Goal: Task Accomplishment & Management: Manage account settings

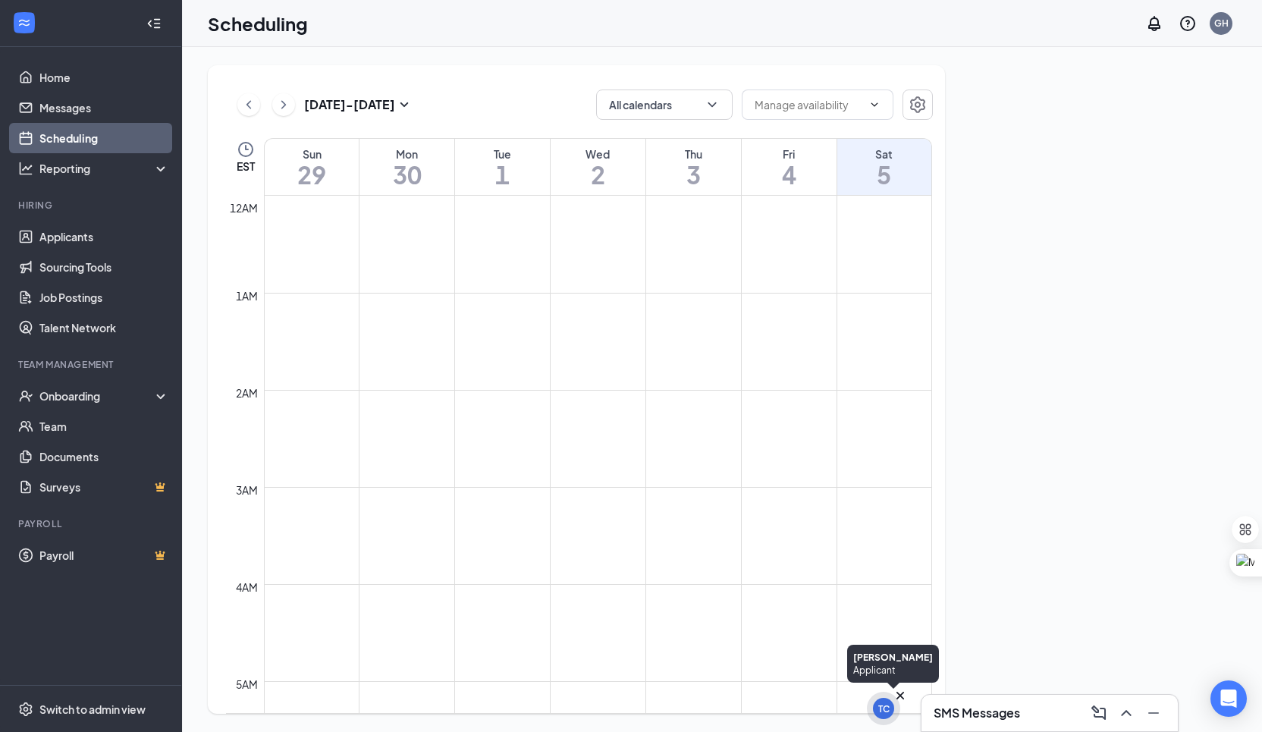
scroll to position [745, 0]
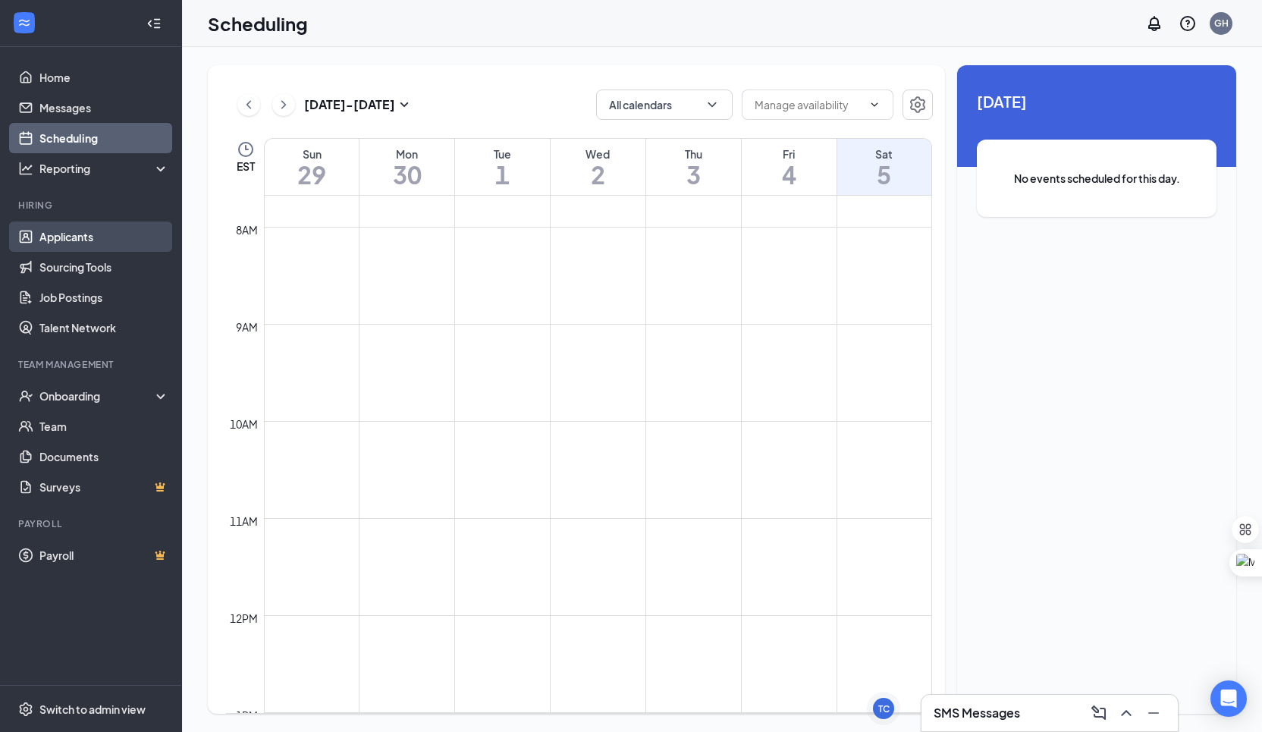
click at [65, 224] on link "Applicants" at bounding box center [104, 236] width 130 height 30
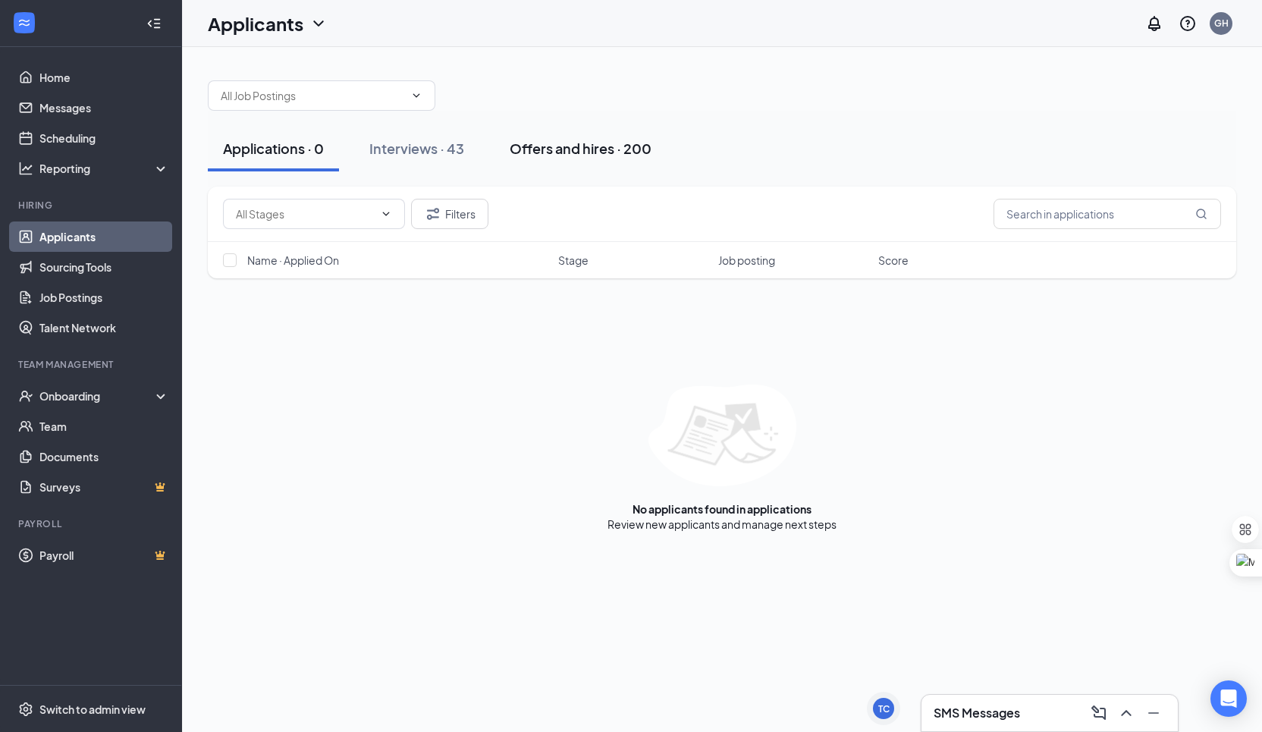
click at [537, 149] on div "Offers and hires · 200" at bounding box center [580, 148] width 142 height 19
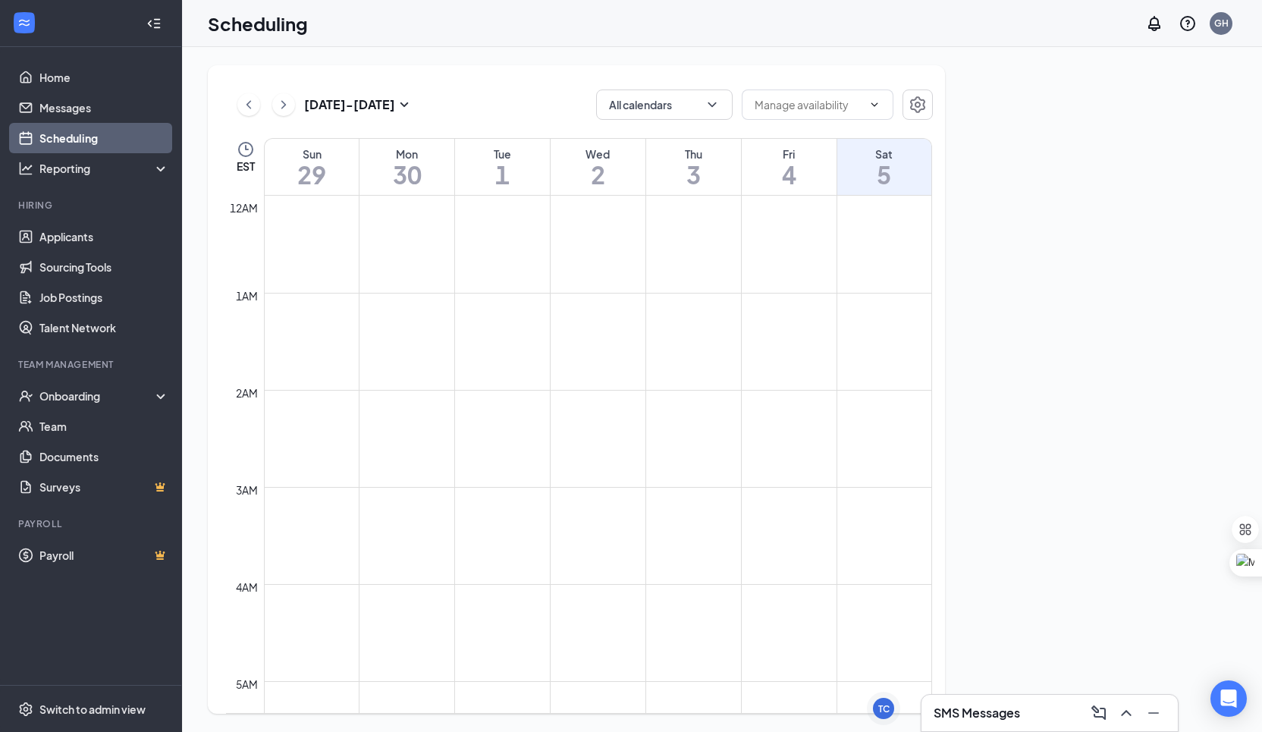
scroll to position [745, 0]
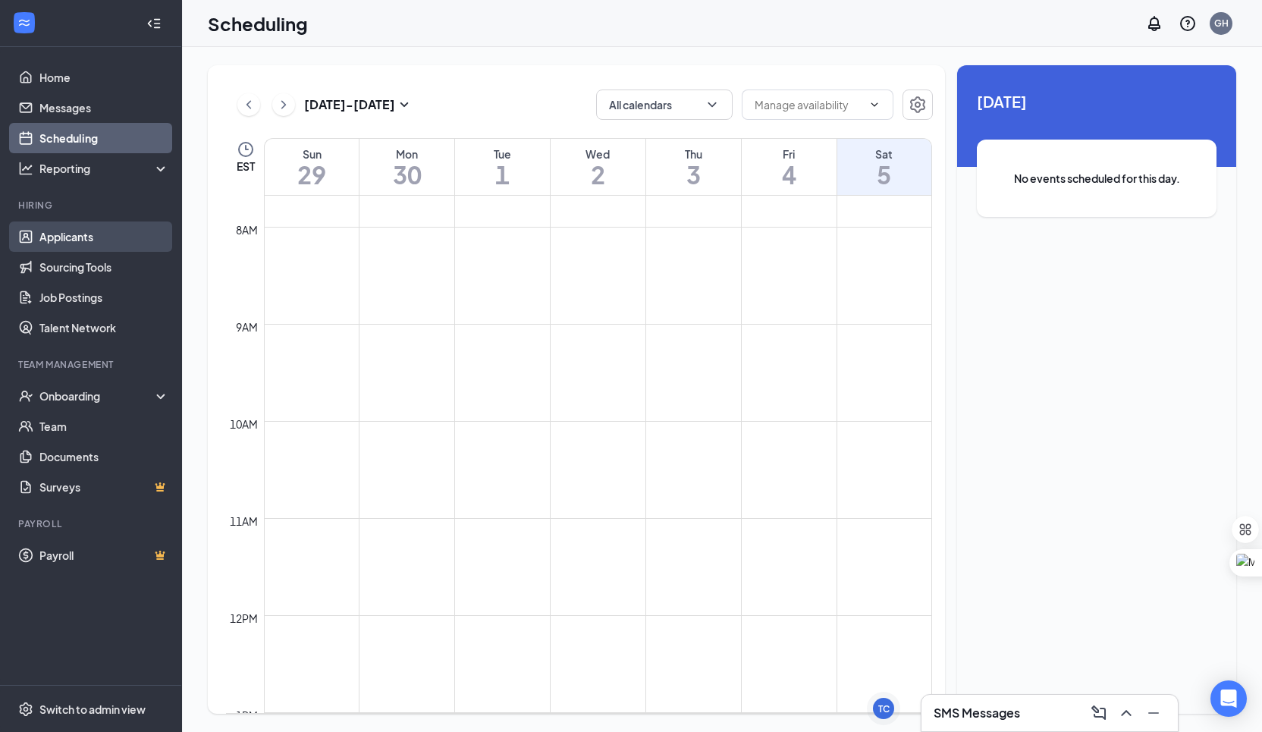
click at [100, 237] on link "Applicants" at bounding box center [104, 236] width 130 height 30
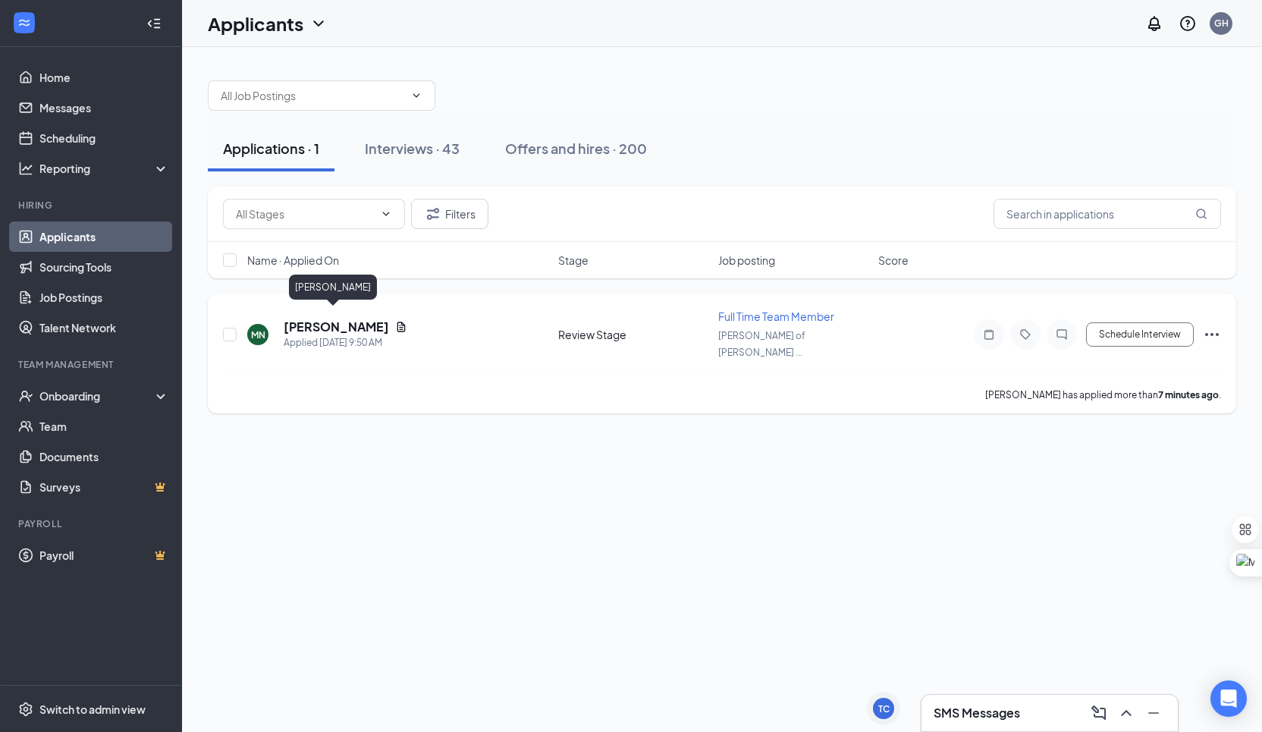
click at [334, 318] on h5 "[PERSON_NAME]" at bounding box center [336, 326] width 105 height 17
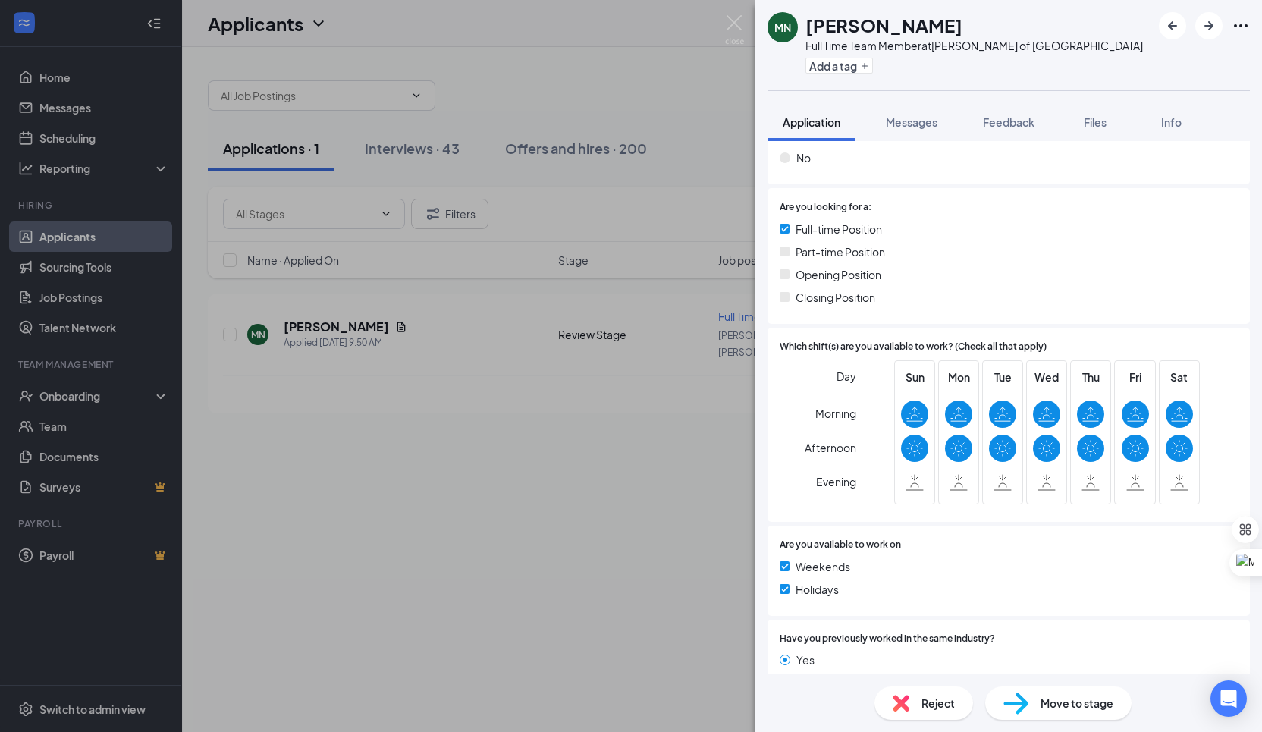
scroll to position [304, 0]
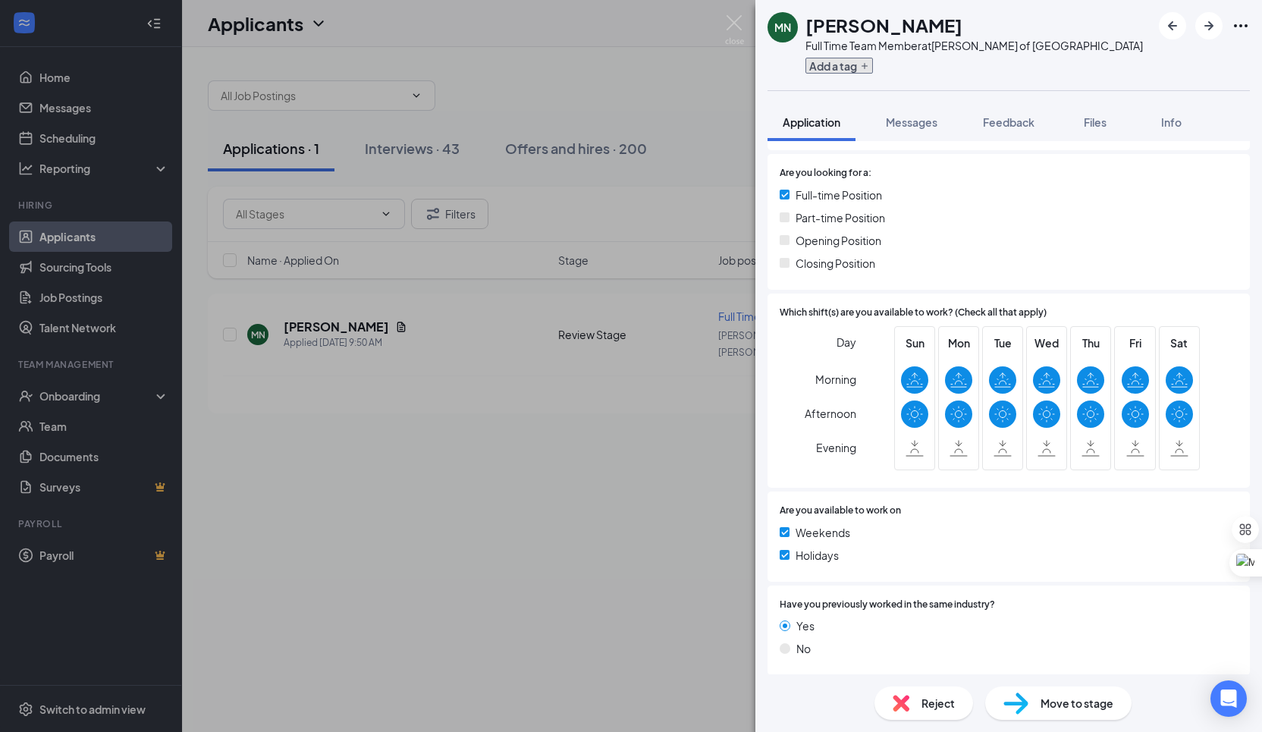
click at [833, 67] on button "Add a tag" at bounding box center [838, 66] width 67 height 16
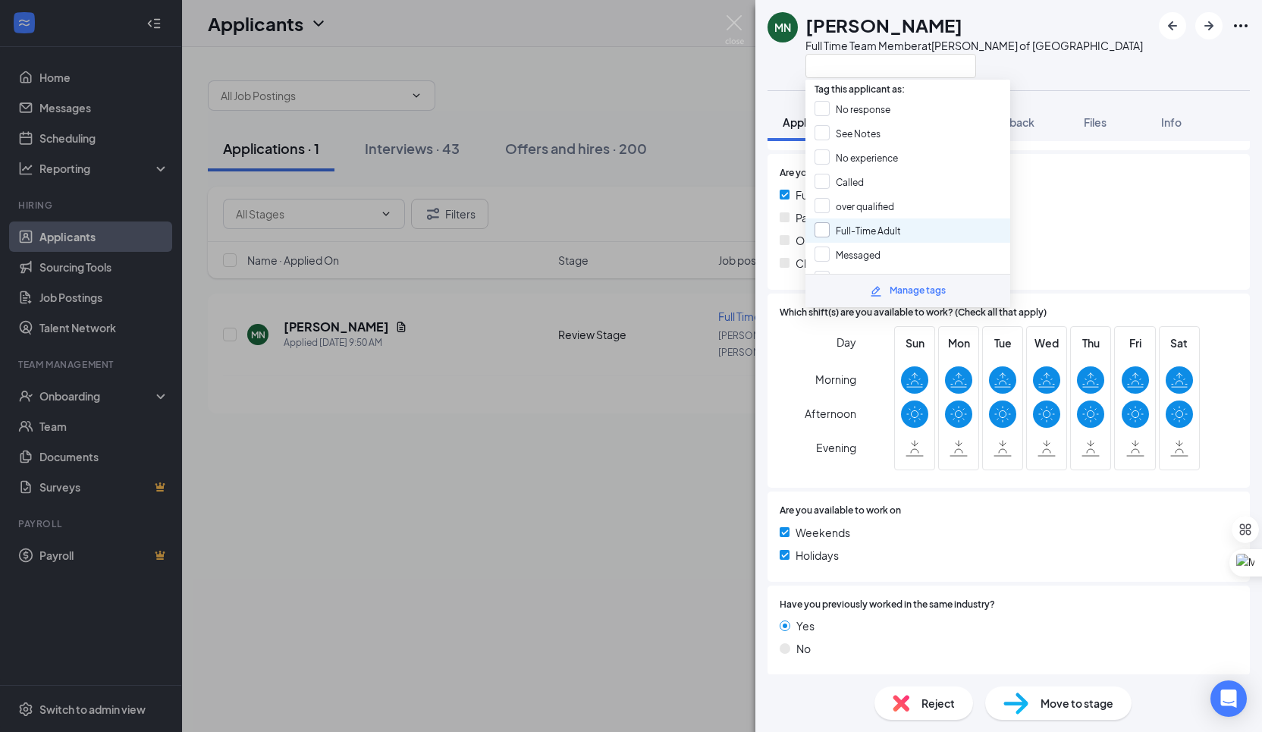
click at [896, 222] on input "Full-Time Adult" at bounding box center [857, 230] width 86 height 17
checkbox input "true"
click at [901, 170] on div "Mornings Only" at bounding box center [907, 182] width 205 height 24
checkbox input "true"
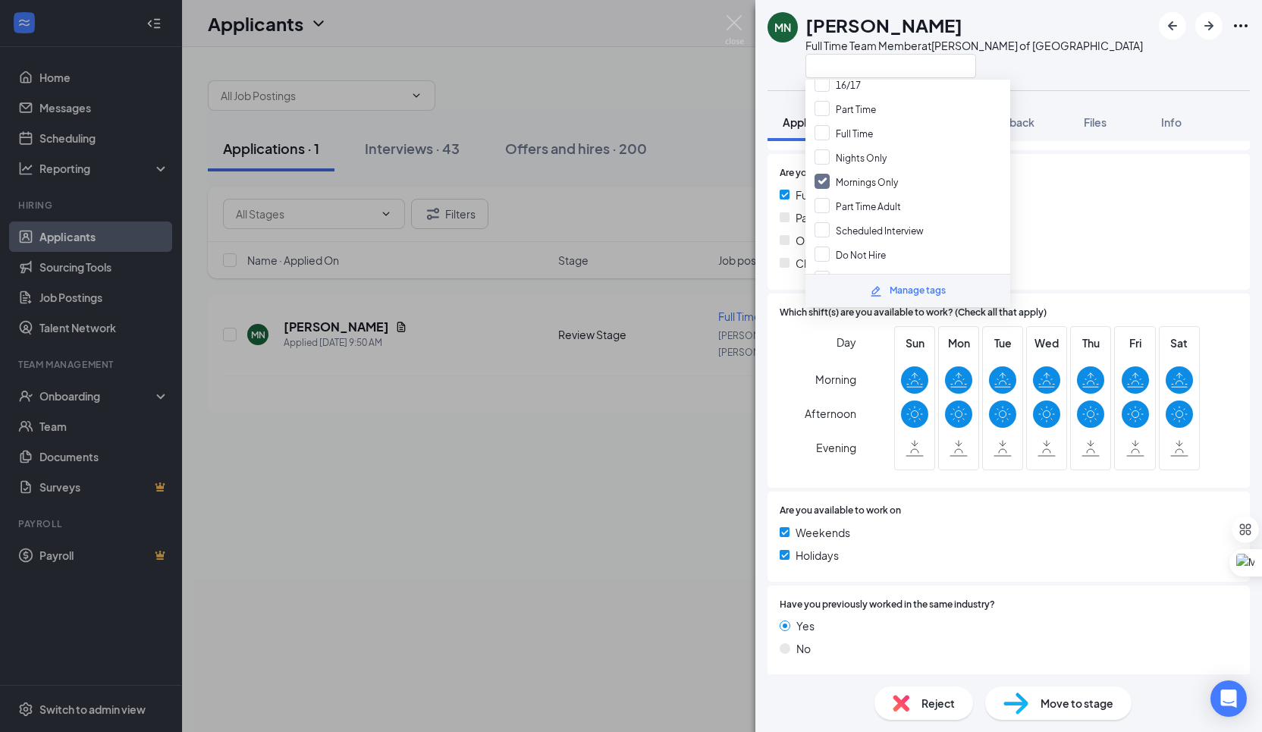
click at [1114, 52] on div "MN Maveric [PERSON_NAME] Full Time Team Member at [GEOGRAPHIC_DATA][PERSON_NAME…" at bounding box center [1008, 45] width 506 height 90
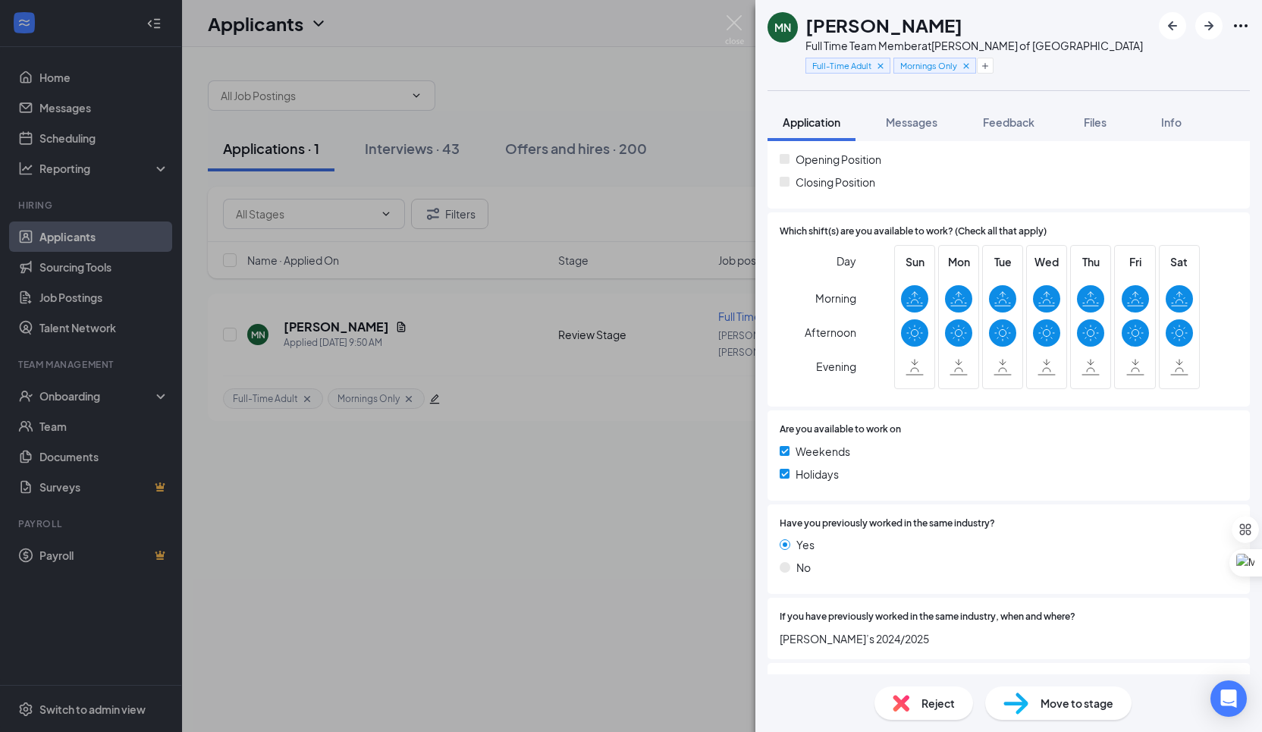
scroll to position [556, 0]
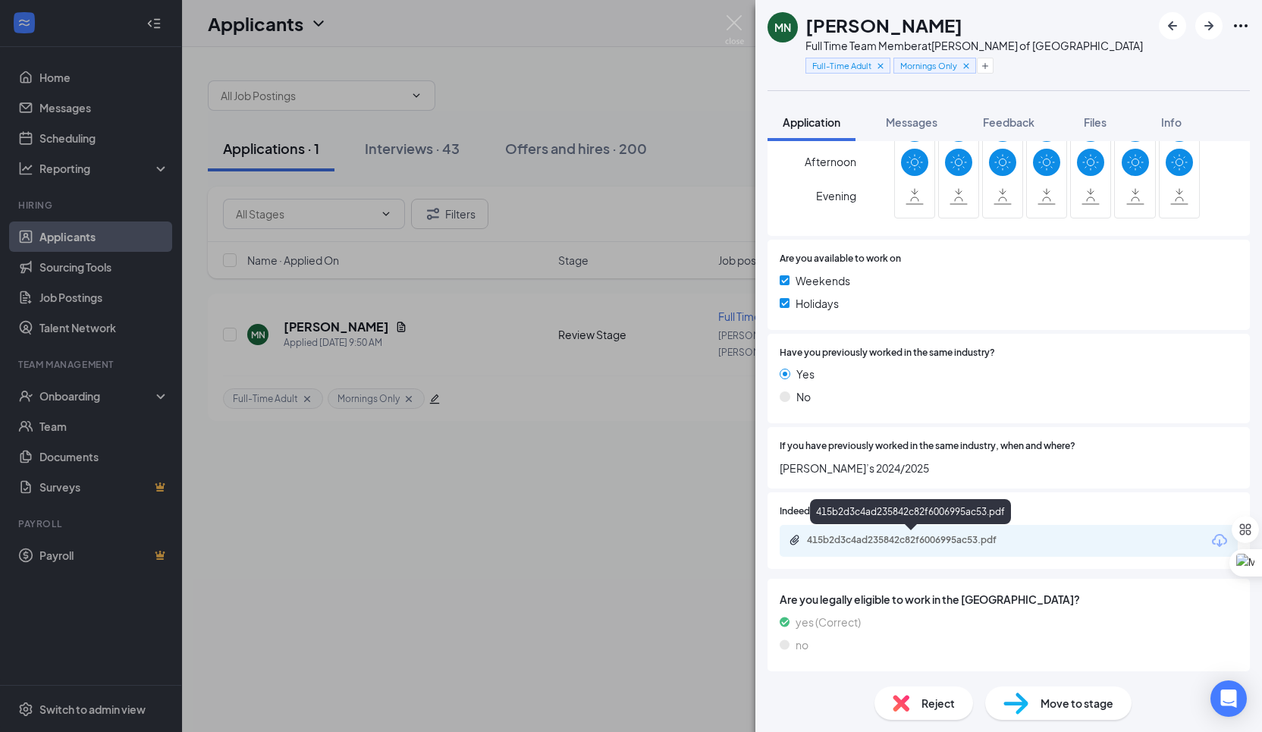
click at [994, 544] on div "415b2d3c4ad235842c82f6006995ac53.pdf" at bounding box center [913, 540] width 212 height 12
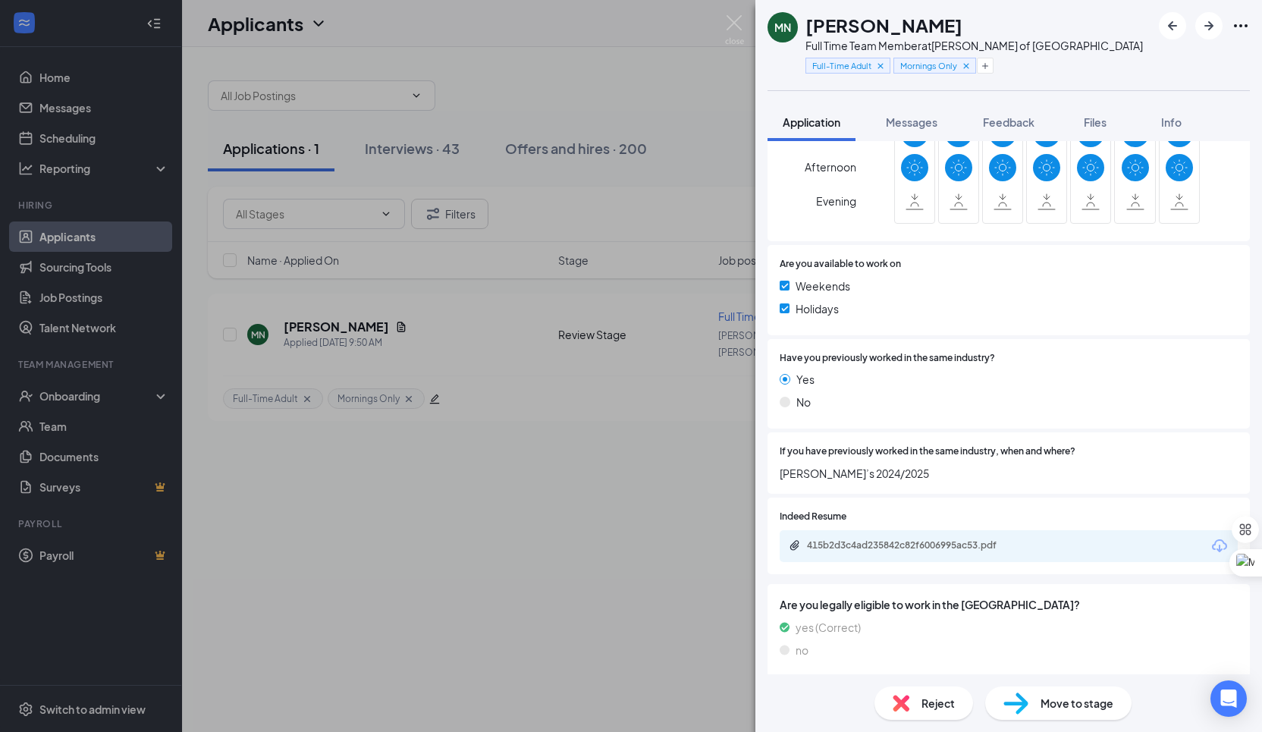
click at [726, 339] on div "MN [PERSON_NAME] Full Time Team Member at [PERSON_NAME] of [GEOGRAPHIC_DATA] Fu…" at bounding box center [631, 366] width 1262 height 732
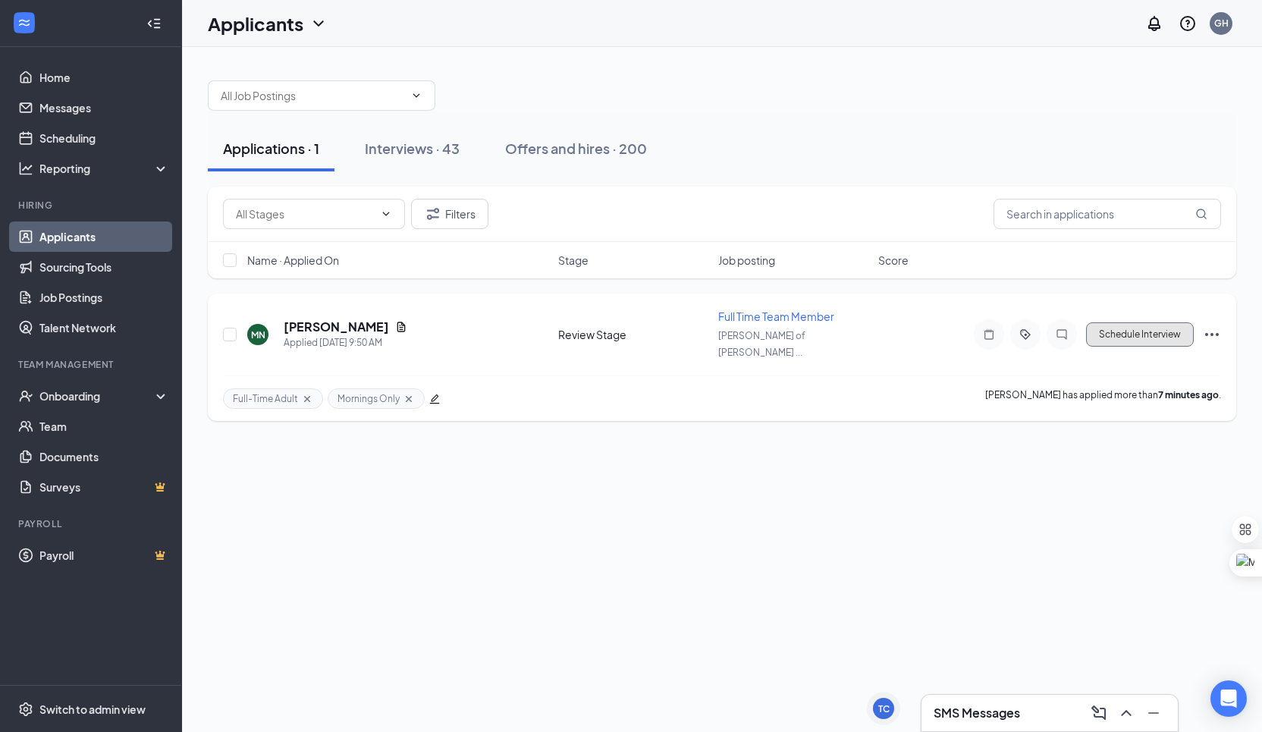
click at [1148, 324] on button "Schedule Interview" at bounding box center [1140, 334] width 108 height 24
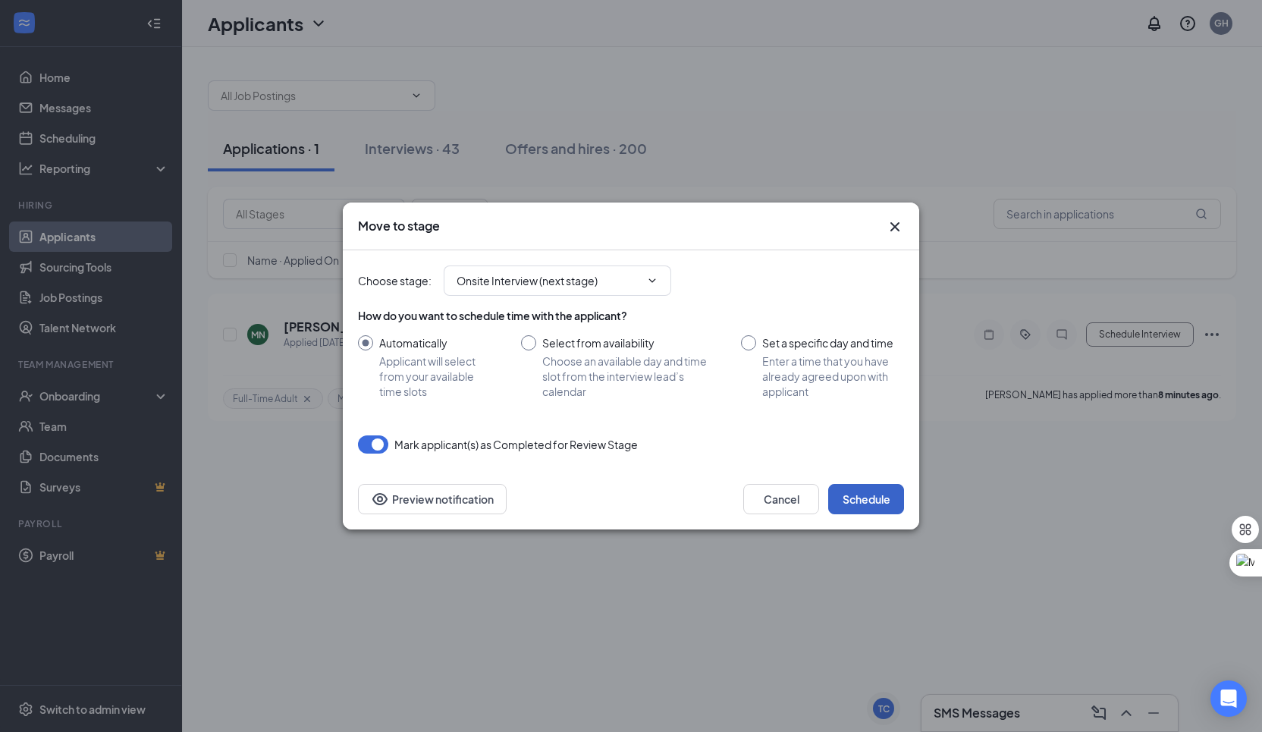
click at [863, 505] on button "Schedule" at bounding box center [866, 499] width 76 height 30
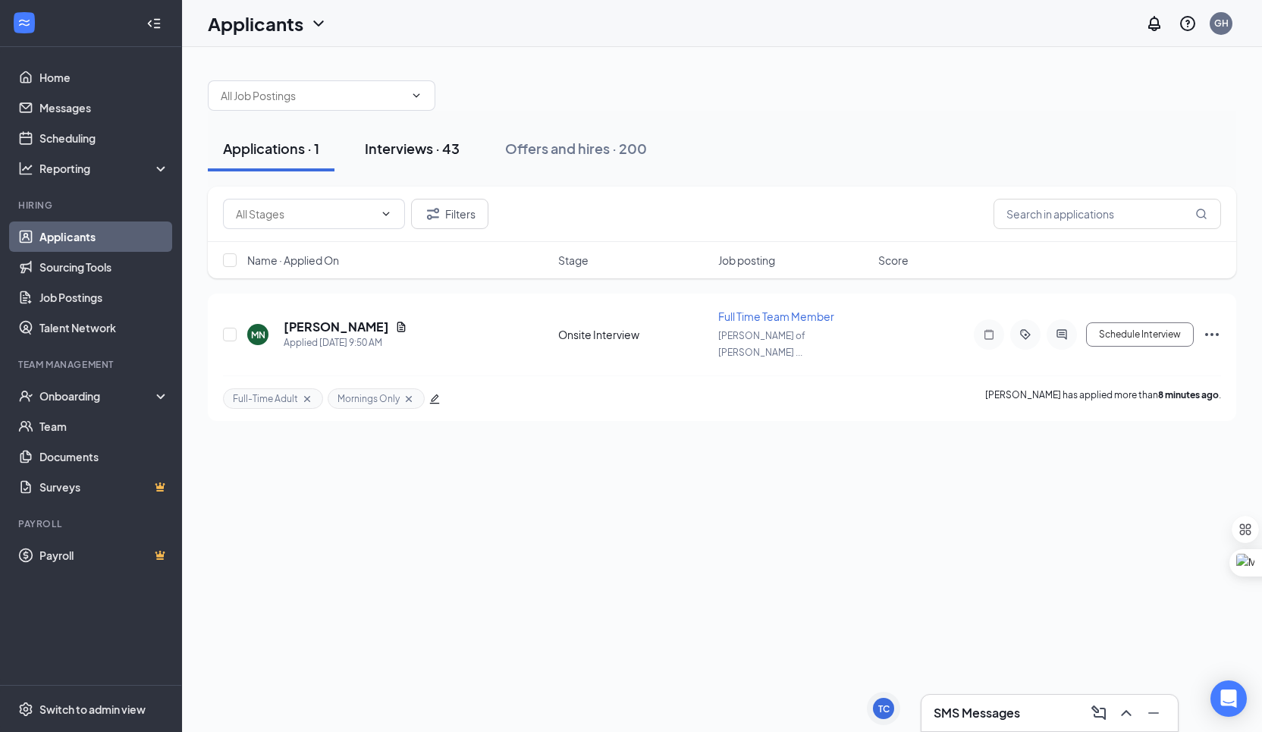
click at [427, 164] on button "Interviews · 43" at bounding box center [412, 148] width 125 height 45
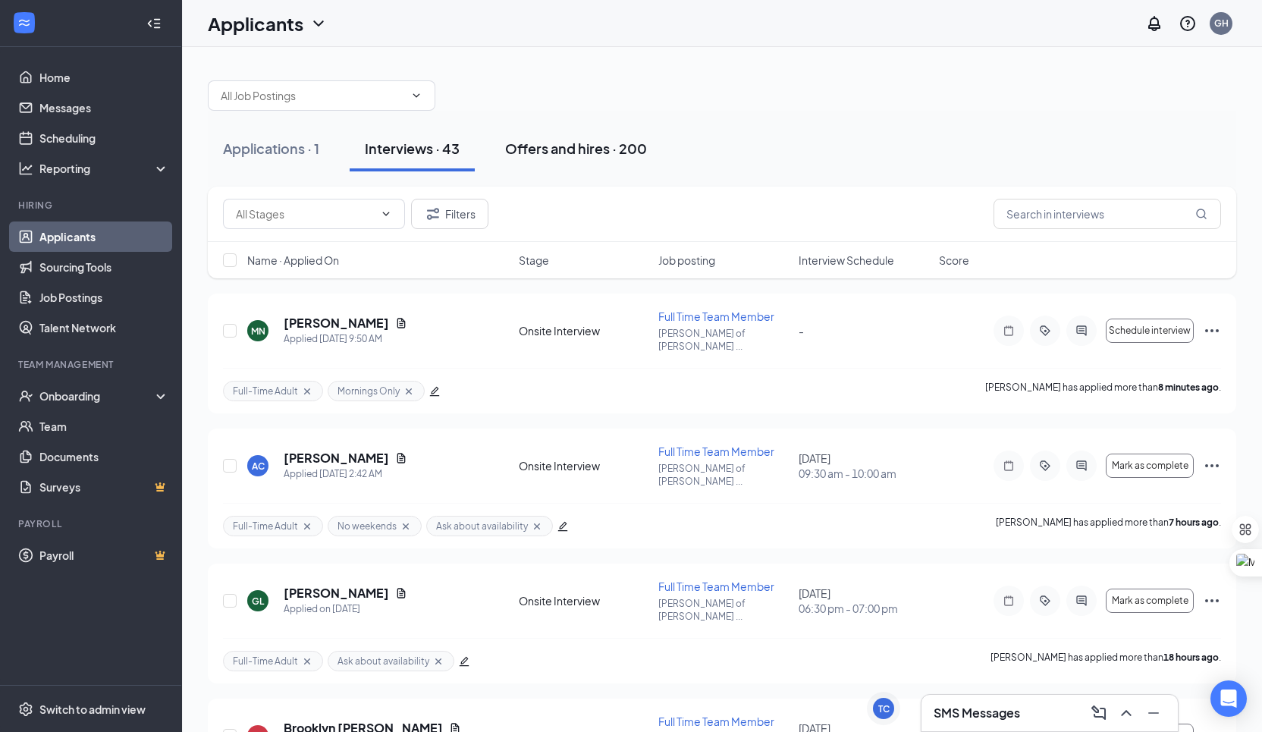
click at [584, 168] on button "Offers and hires · 200" at bounding box center [576, 148] width 172 height 45
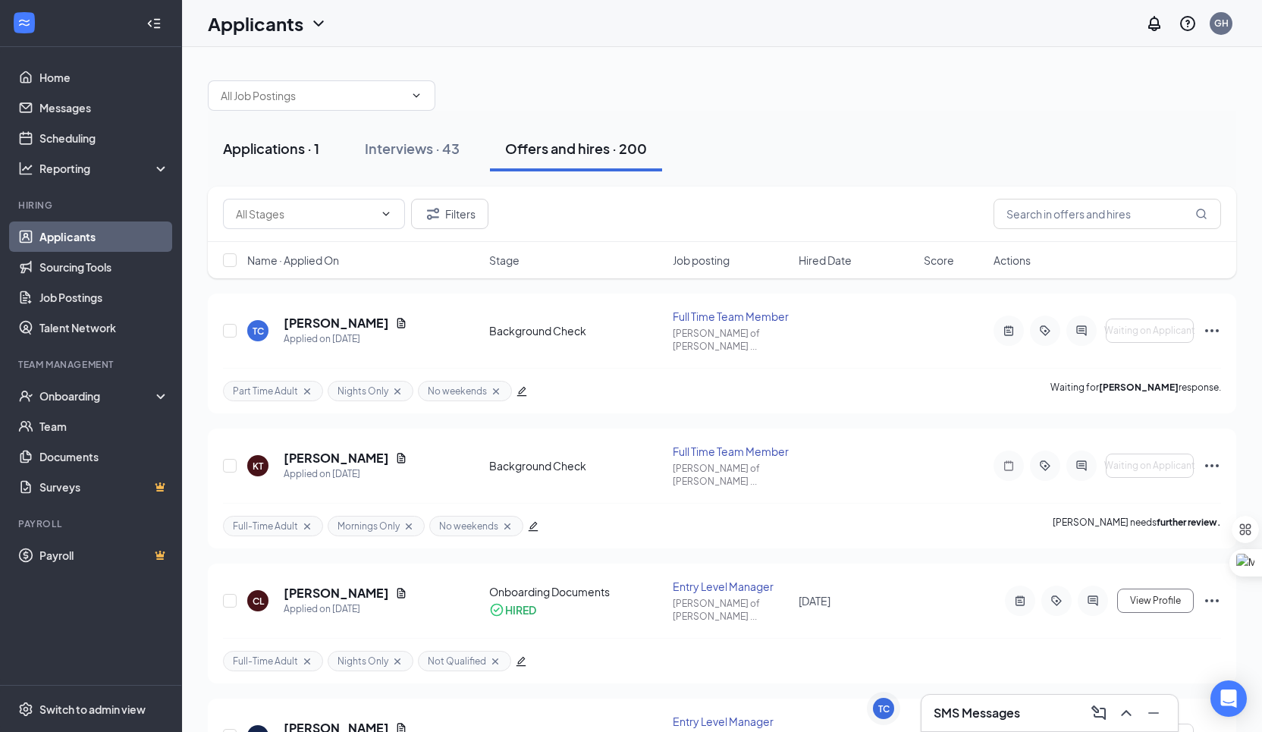
click at [303, 154] on div "Applications · 1" at bounding box center [271, 148] width 96 height 19
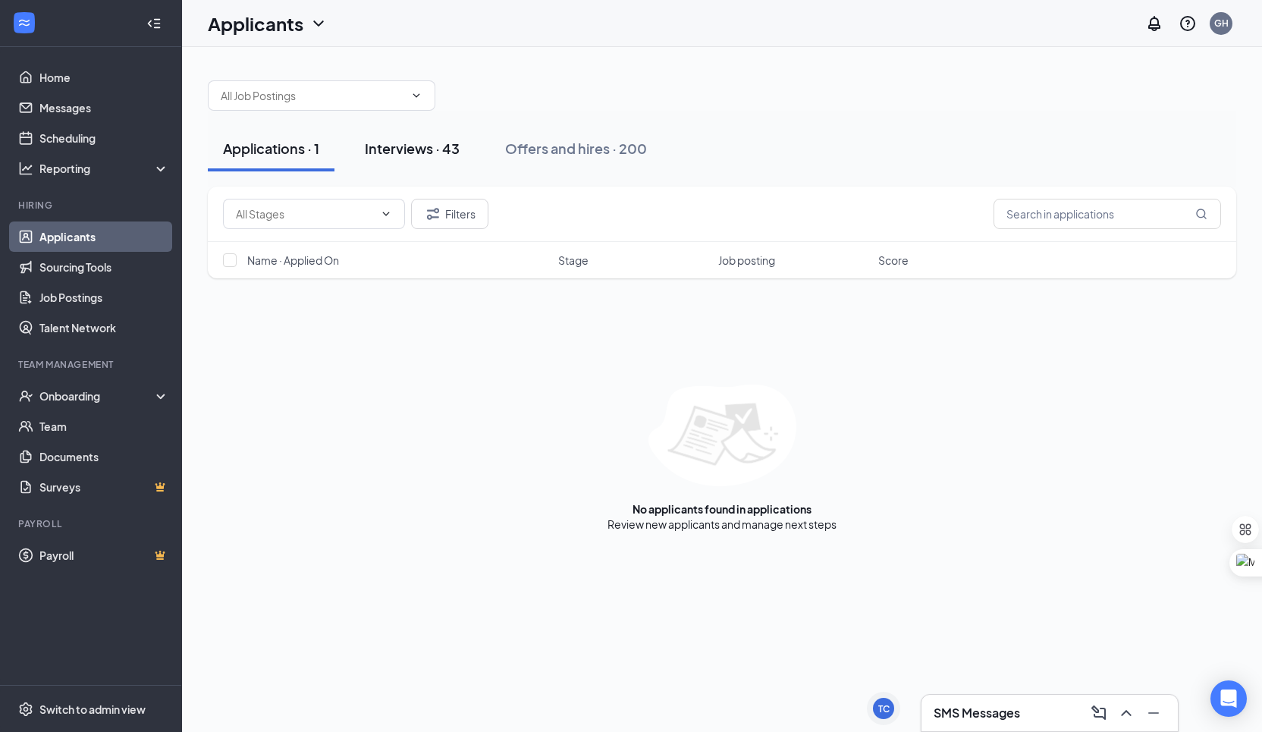
click at [391, 154] on div "Interviews · 43" at bounding box center [412, 148] width 95 height 19
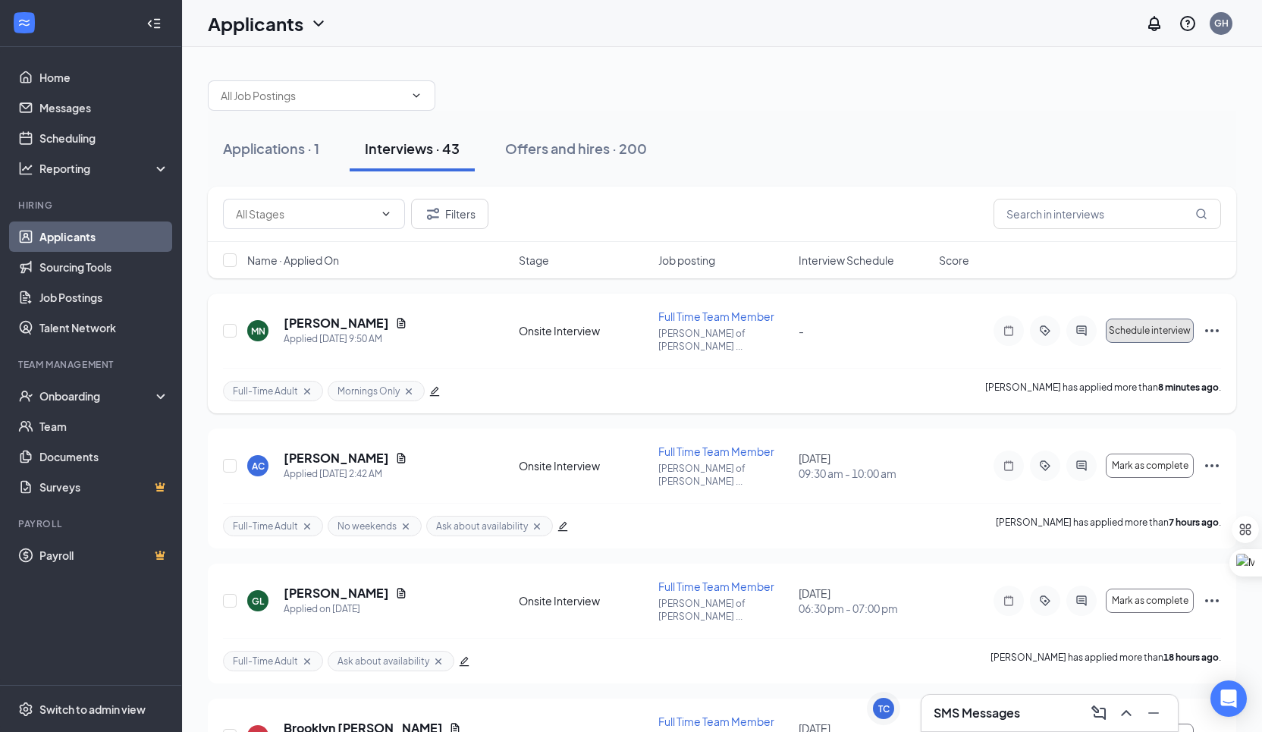
click at [1177, 325] on span "Schedule interview" at bounding box center [1149, 330] width 82 height 11
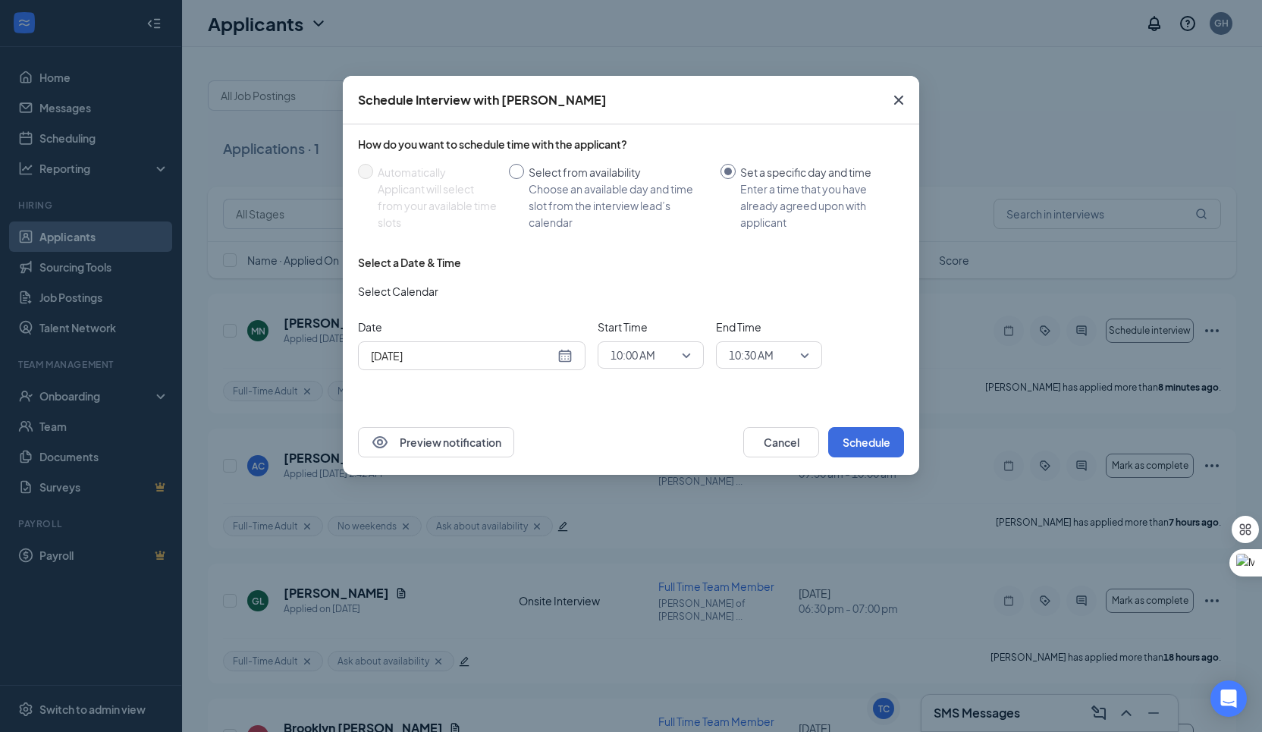
click at [553, 190] on div "Choose an available day and time slot from the interview lead’s calendar" at bounding box center [618, 205] width 180 height 50
click at [524, 179] on input "Select from availability Choose an available day and time slot from the intervi…" at bounding box center [516, 171] width 15 height 15
radio input "true"
radio input "false"
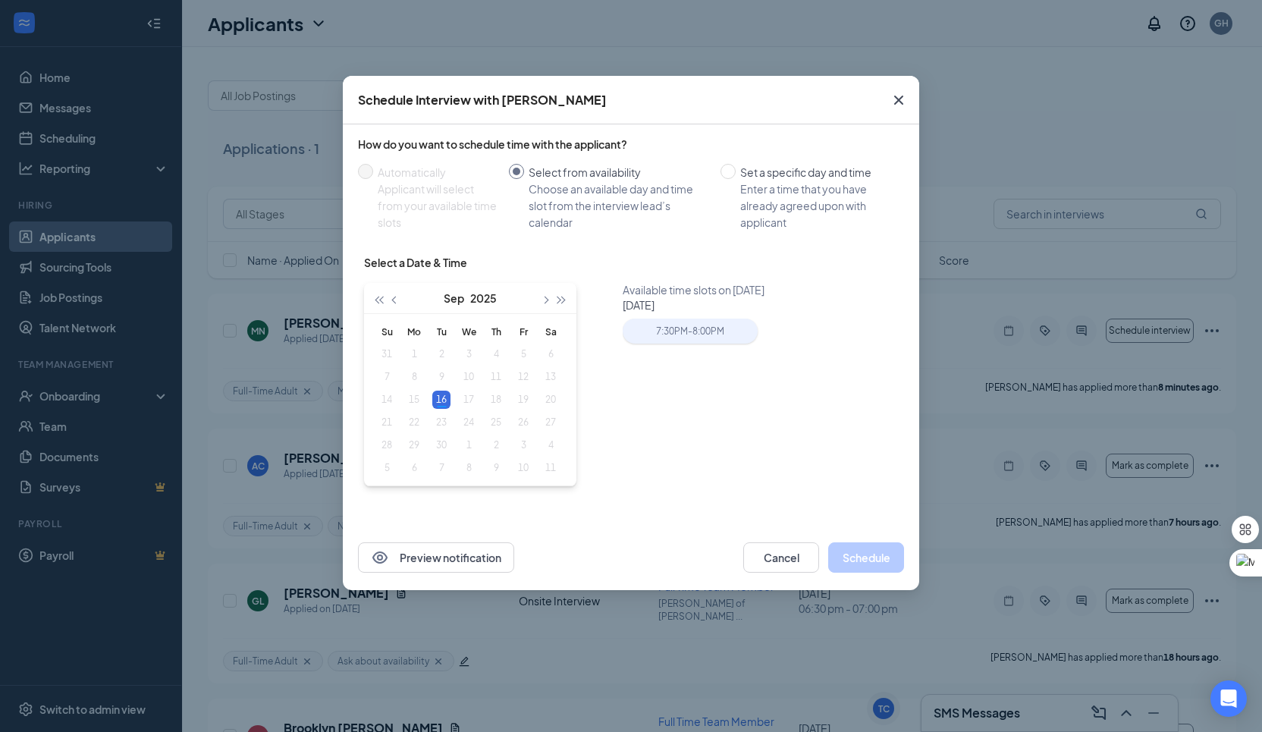
click at [703, 337] on div "7:30PM - 8:00PM" at bounding box center [689, 330] width 134 height 25
click at [868, 558] on button "Schedule" at bounding box center [866, 557] width 76 height 30
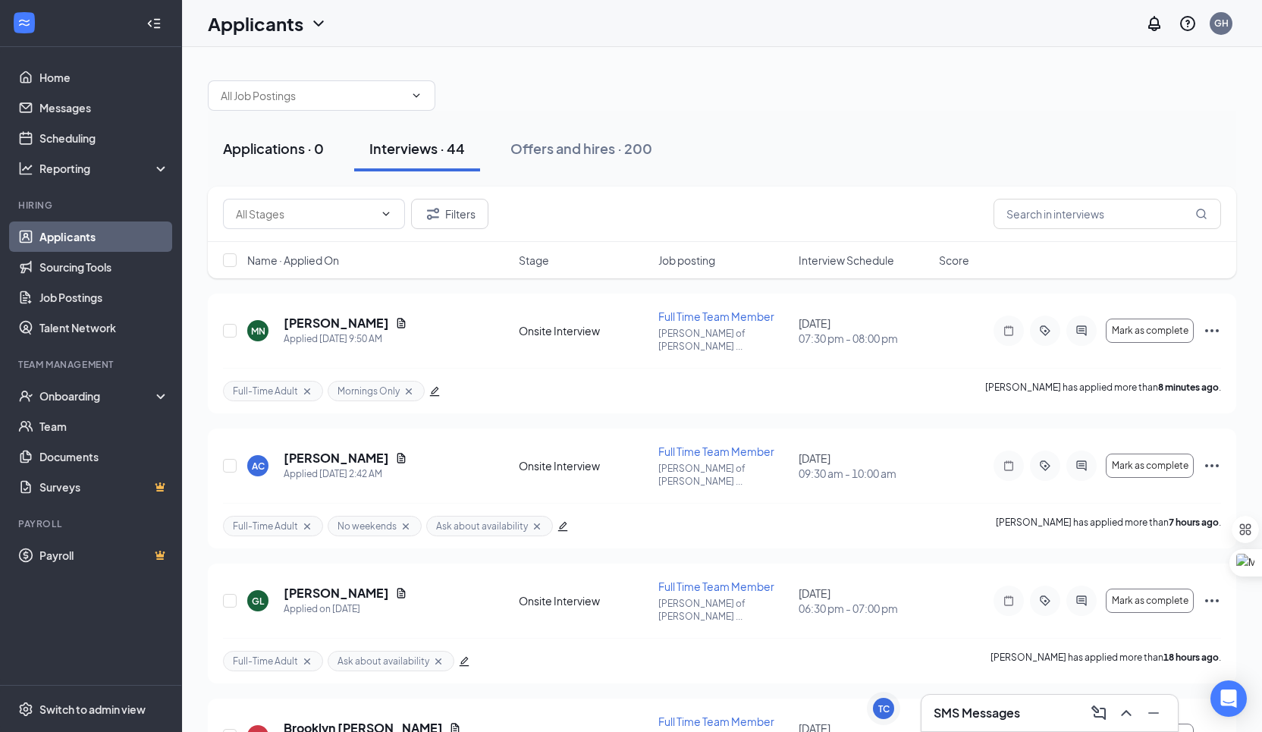
click at [308, 162] on button "Applications · 0" at bounding box center [273, 148] width 131 height 45
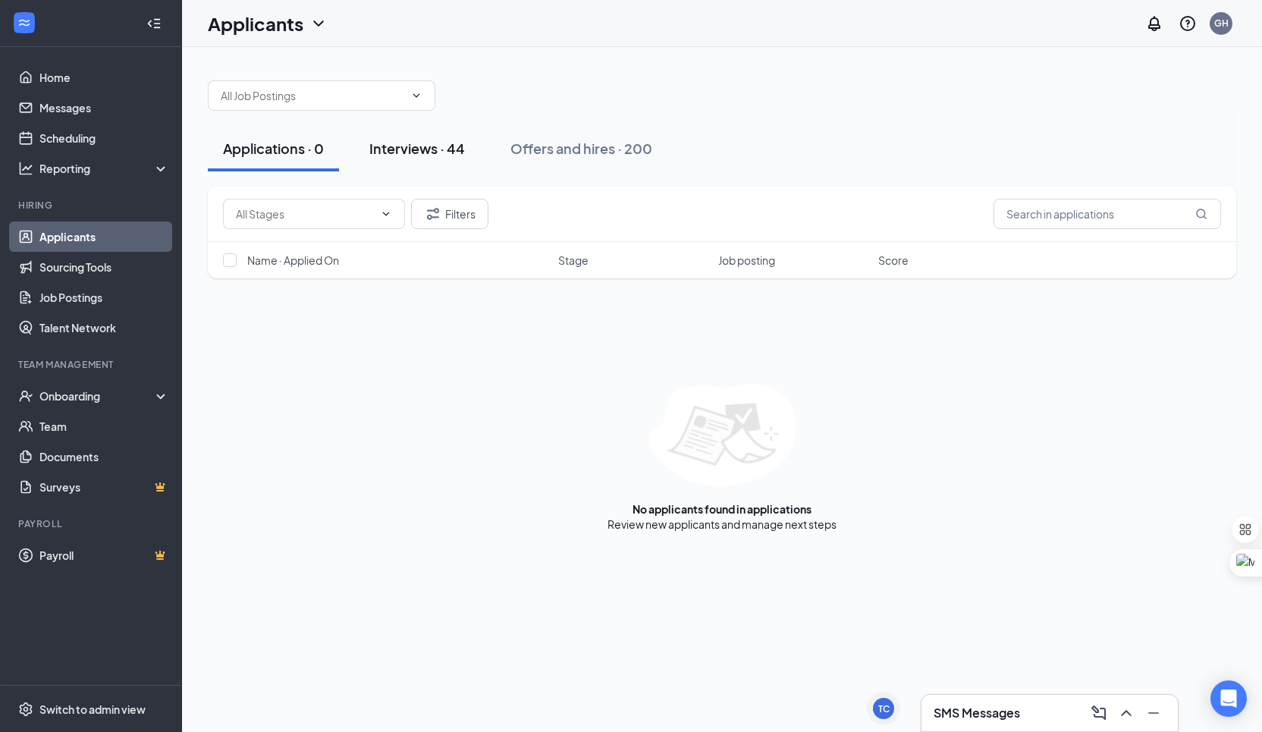
click at [393, 163] on button "Interviews · 44" at bounding box center [417, 148] width 126 height 45
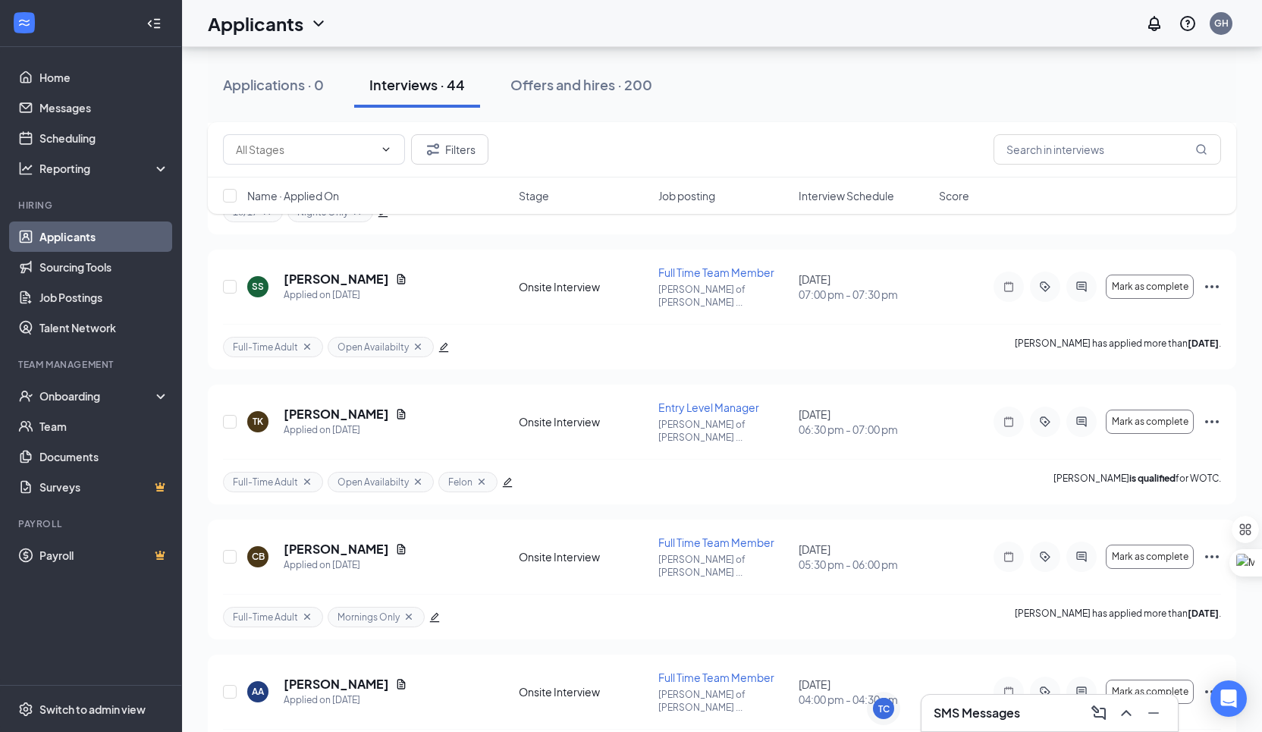
scroll to position [1460, 0]
